Goal: Task Accomplishment & Management: Complete application form

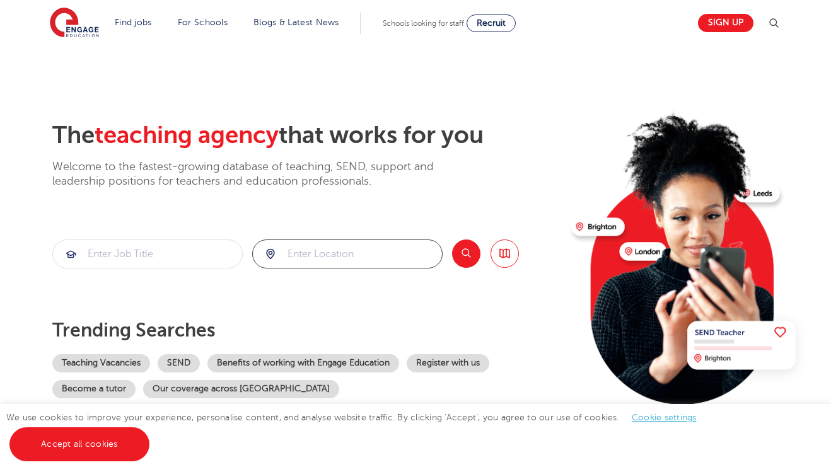
click at [334, 259] on input "search" at bounding box center [347, 254] width 189 height 28
type input "harrow"
click at [142, 248] on input "search" at bounding box center [147, 254] width 189 height 28
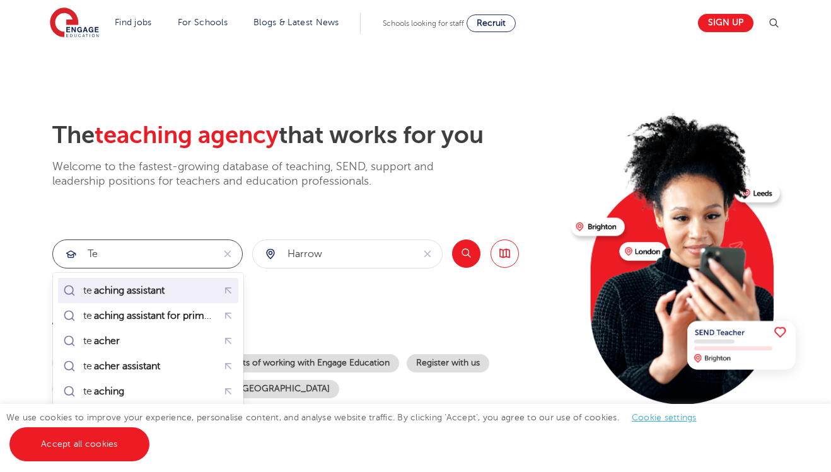
click at [161, 289] on mark "aching assistant" at bounding box center [129, 290] width 74 height 15
type input "teaching assistant"
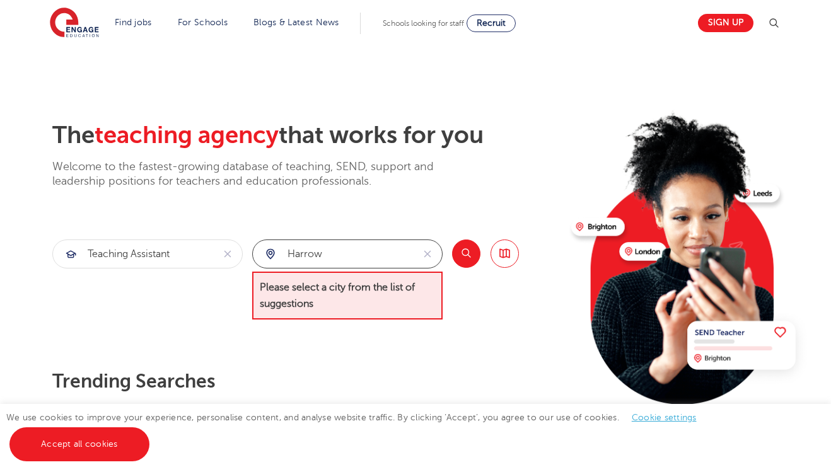
click at [371, 249] on input "harrow" at bounding box center [333, 254] width 160 height 28
click at [465, 255] on button "Search" at bounding box center [466, 254] width 28 height 28
click at [441, 352] on div "The teaching agency that works for you Welcome to the fastest-growing database …" at bounding box center [306, 285] width 509 height 329
click at [282, 253] on input "harrow" at bounding box center [333, 254] width 160 height 28
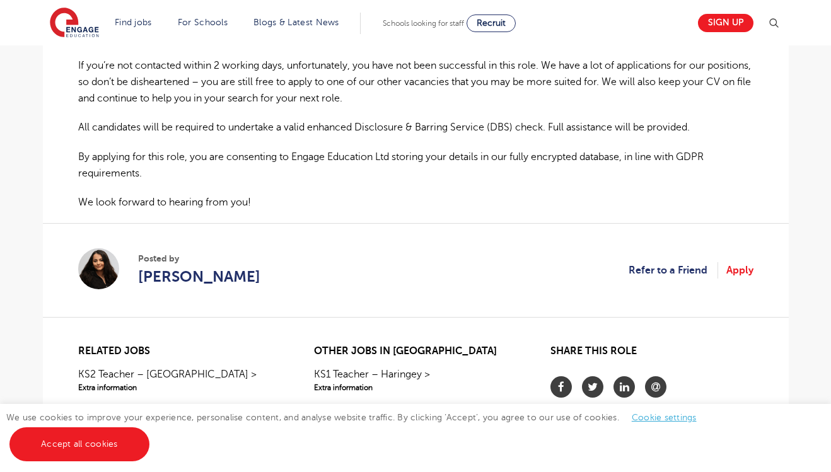
scroll to position [832, 0]
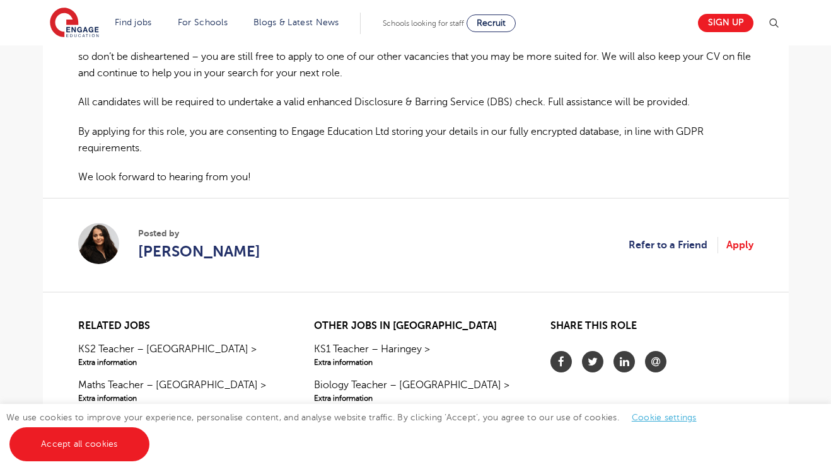
drag, startPoint x: 541, startPoint y: 156, endPoint x: 619, endPoint y: 170, distance: 79.3
click at [731, 238] on link "Apply" at bounding box center [739, 245] width 27 height 16
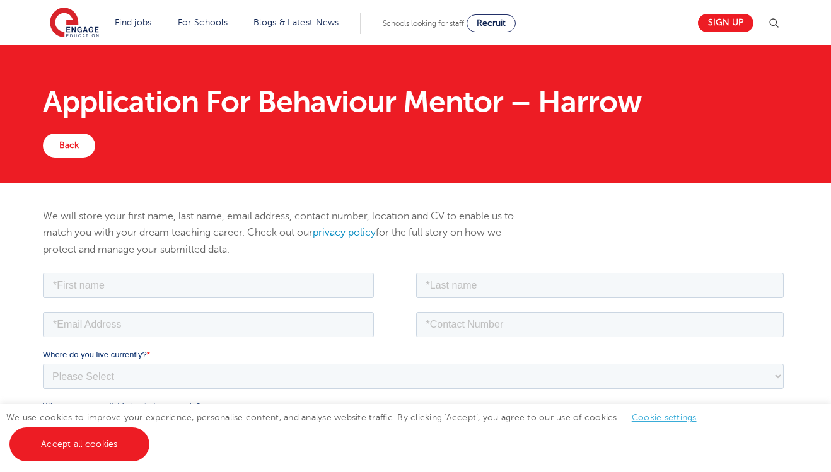
scroll to position [25, 0]
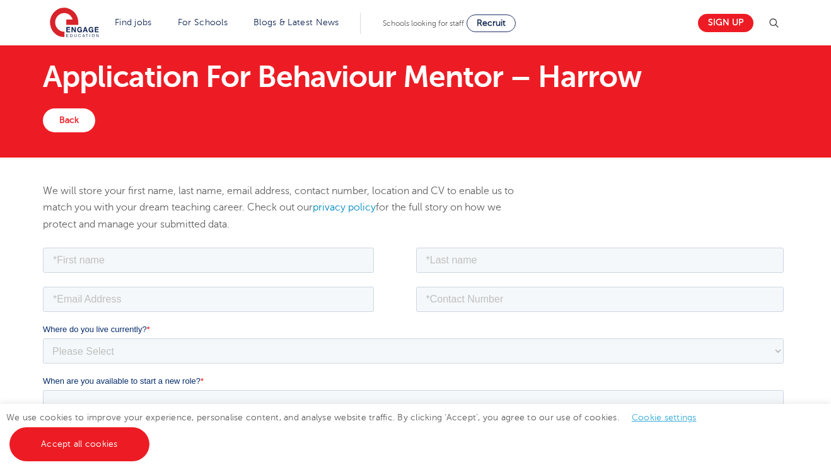
click at [368, 146] on div "Application For Behaviour Mentor – Harrow Back" at bounding box center [415, 88] width 831 height 137
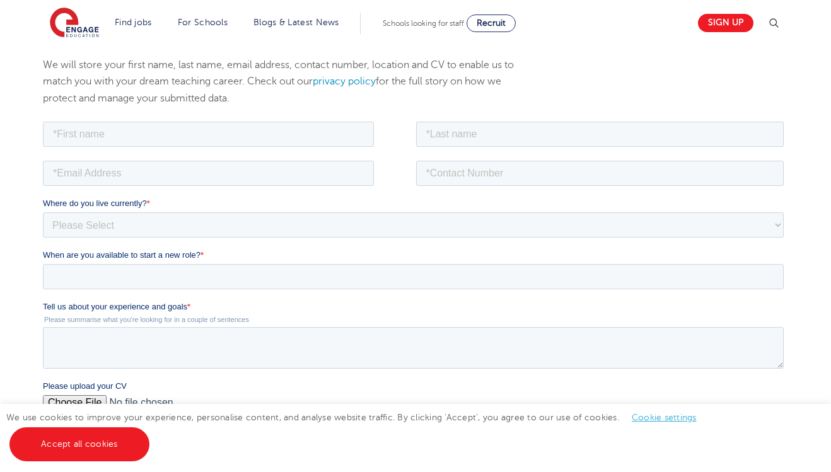
scroll to position [202, 0]
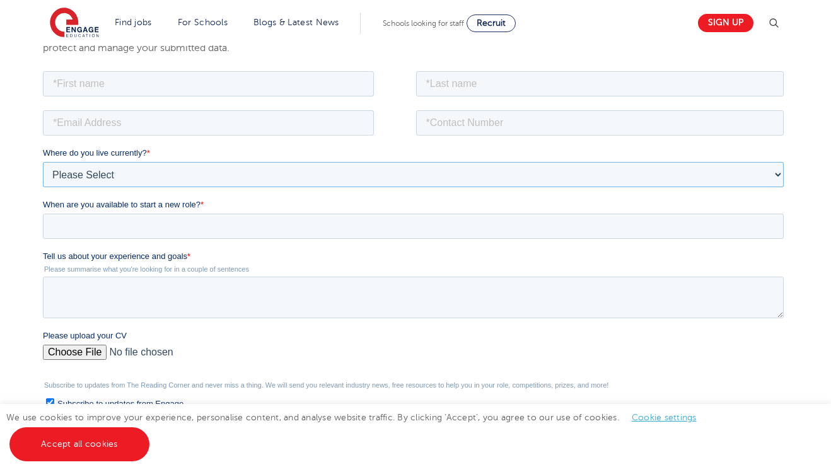
select select "UK"
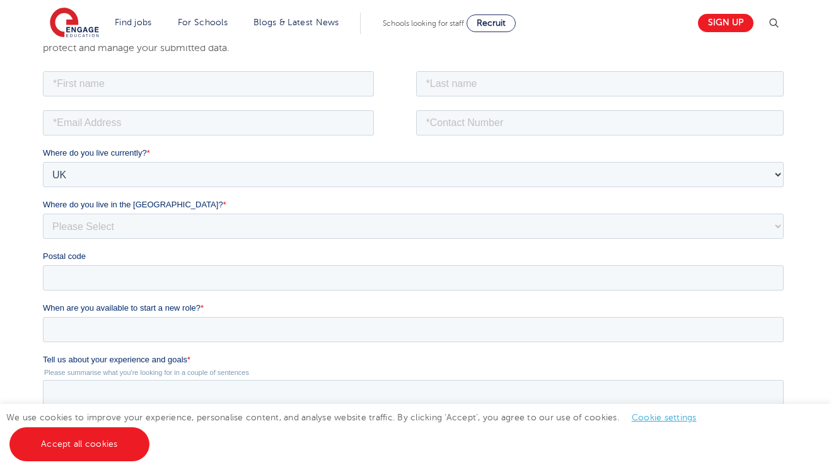
click at [809, 267] on div "We will store your first name, last name, email address, contact number, locati…" at bounding box center [415, 319] width 831 height 677
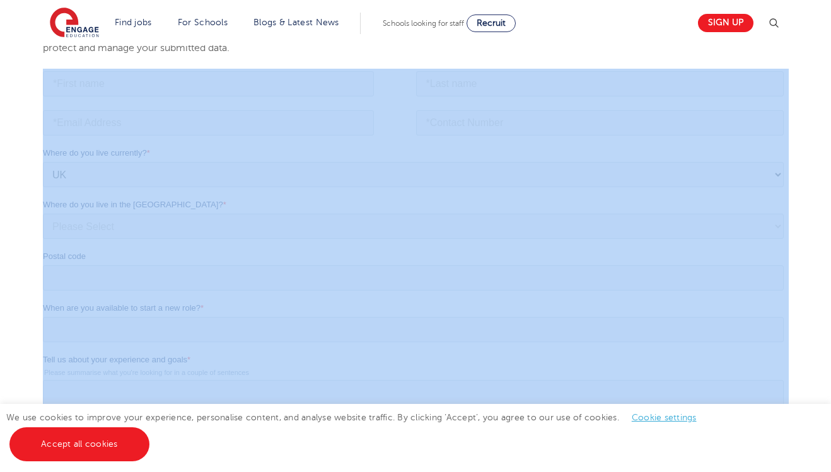
click at [809, 267] on div "We will store your first name, last name, email address, contact number, locati…" at bounding box center [415, 325] width 831 height 688
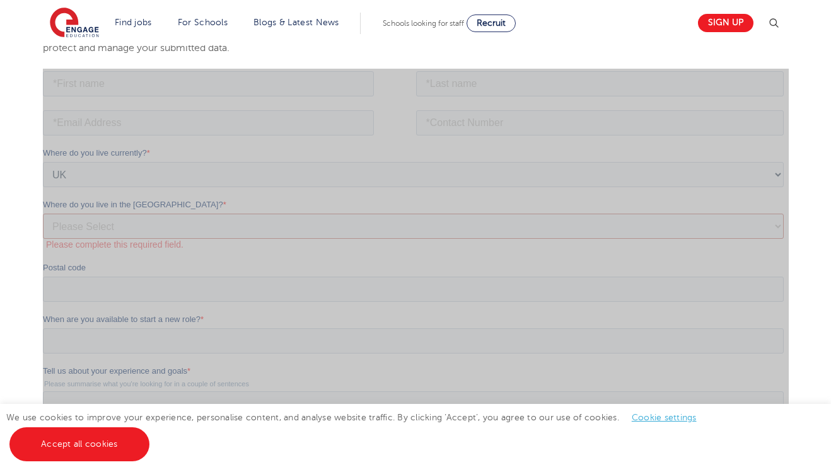
click at [765, 250] on div "Where do you live currently? * Please Select UK Canada Ireland Australia New Ze…" at bounding box center [415, 223] width 746 height 155
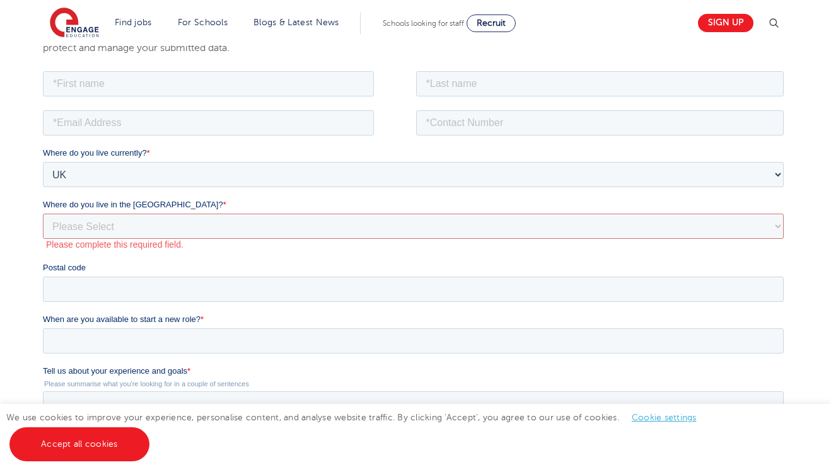
click at [810, 42] on header "Find jobs All vacancies We have one of the UK's largest database. and with hund…" at bounding box center [415, 22] width 831 height 45
